Goal: Navigation & Orientation: Find specific page/section

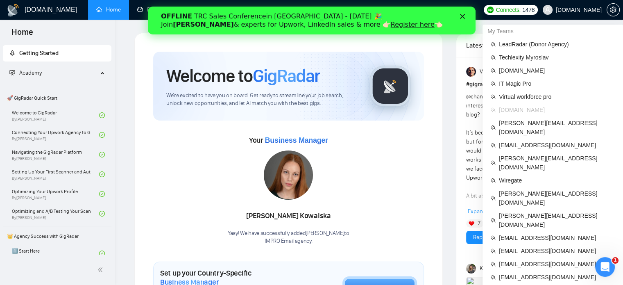
click at [586, 10] on span "[DOMAIN_NAME]" at bounding box center [579, 10] width 46 height 0
click at [549, 43] on span "LeadRadar (Donor Agency)" at bounding box center [557, 44] width 116 height 9
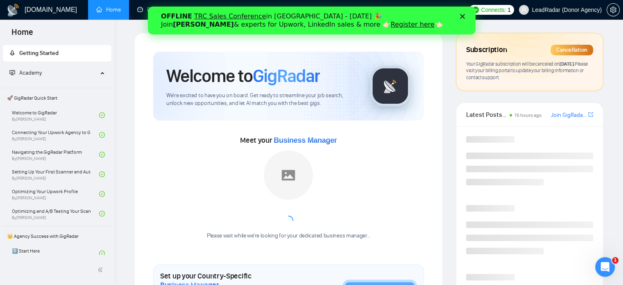
click at [458, 16] on div "OFFLINE TRC Sales Conference in [GEOGRAPHIC_DATA] - [DATE] 🎉 Join [PERSON_NAME]…" at bounding box center [312, 20] width 302 height 21
click at [461, 18] on polygon "Закрити" at bounding box center [462, 16] width 5 height 5
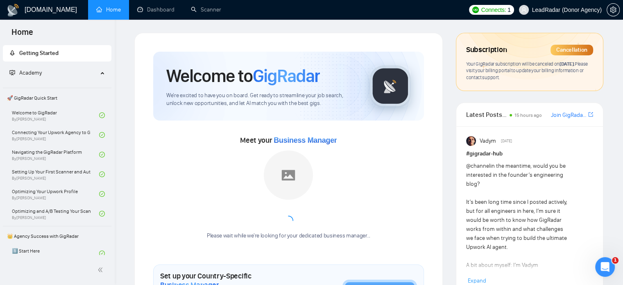
click at [569, 10] on span "LeadRadar (Donor Agency)" at bounding box center [567, 10] width 70 height 0
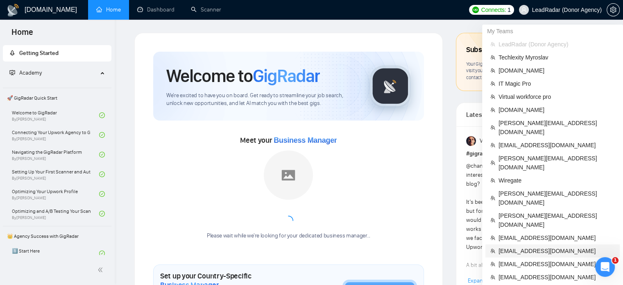
click at [542, 246] on span "[EMAIL_ADDRESS][DOMAIN_NAME]" at bounding box center [557, 250] width 116 height 9
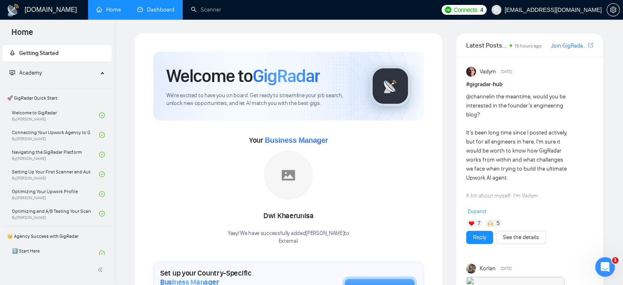
click at [151, 9] on link "Dashboard" at bounding box center [155, 9] width 37 height 7
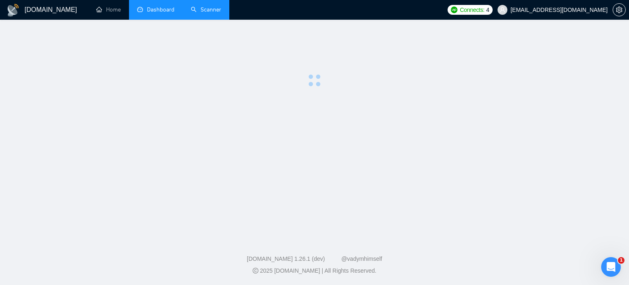
click at [213, 8] on link "Scanner" at bounding box center [206, 9] width 30 height 7
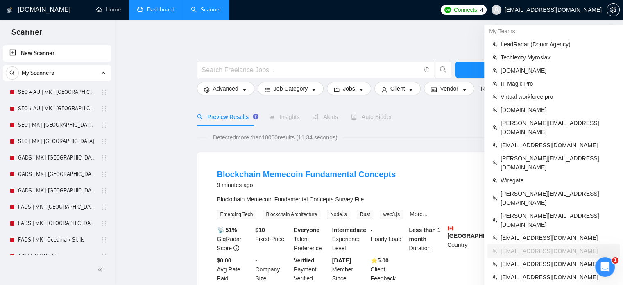
click at [574, 10] on span "[EMAIL_ADDRESS][DOMAIN_NAME]" at bounding box center [553, 10] width 97 height 0
click at [540, 45] on span "LeadRadar (Donor Agency)" at bounding box center [558, 44] width 114 height 9
